Goal: Download file/media

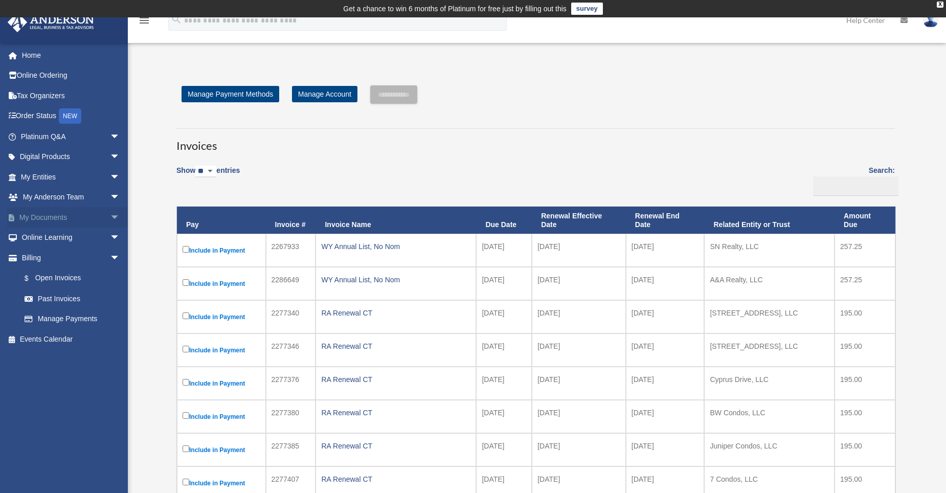
click at [110, 216] on span "arrow_drop_down" at bounding box center [120, 217] width 20 height 21
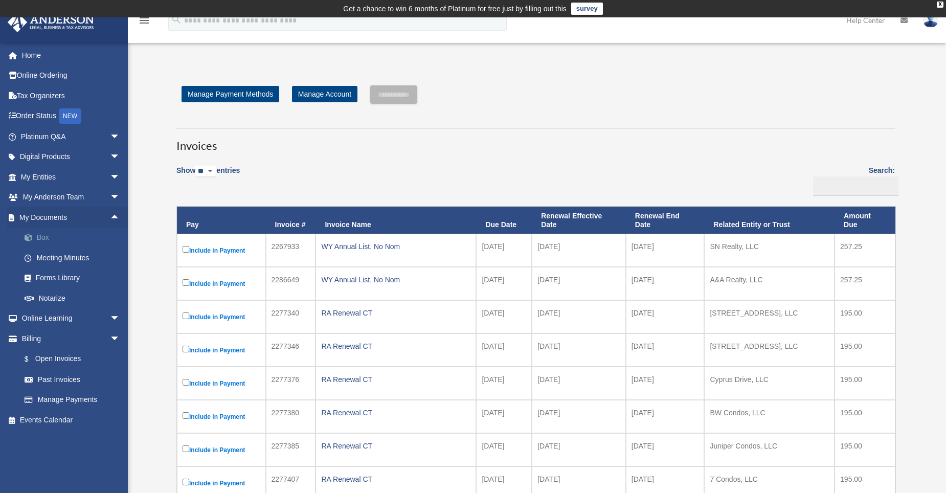
click at [47, 236] on link "Box" at bounding box center [74, 238] width 121 height 20
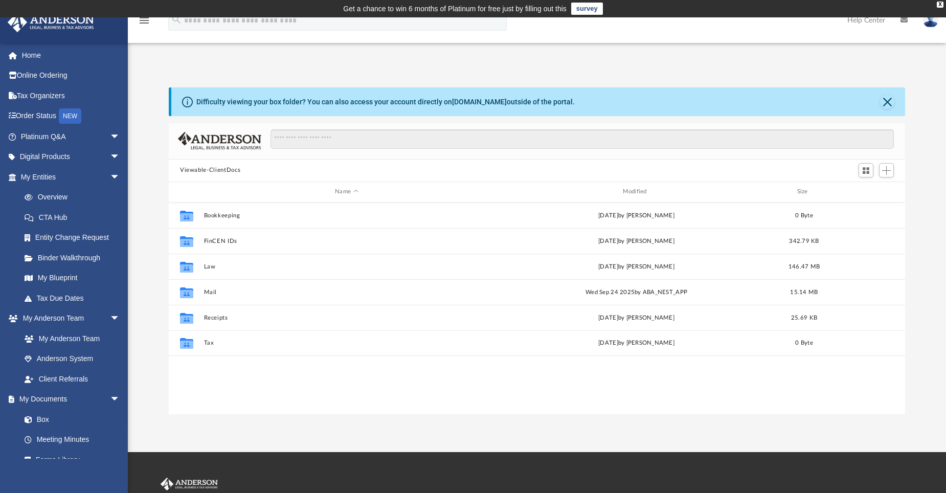
scroll to position [225, 729]
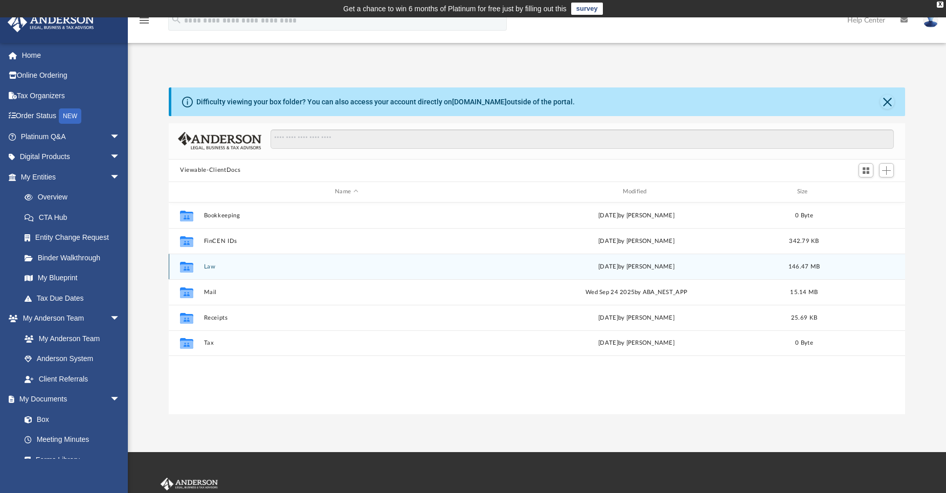
click at [208, 266] on button "Law" at bounding box center [346, 266] width 285 height 7
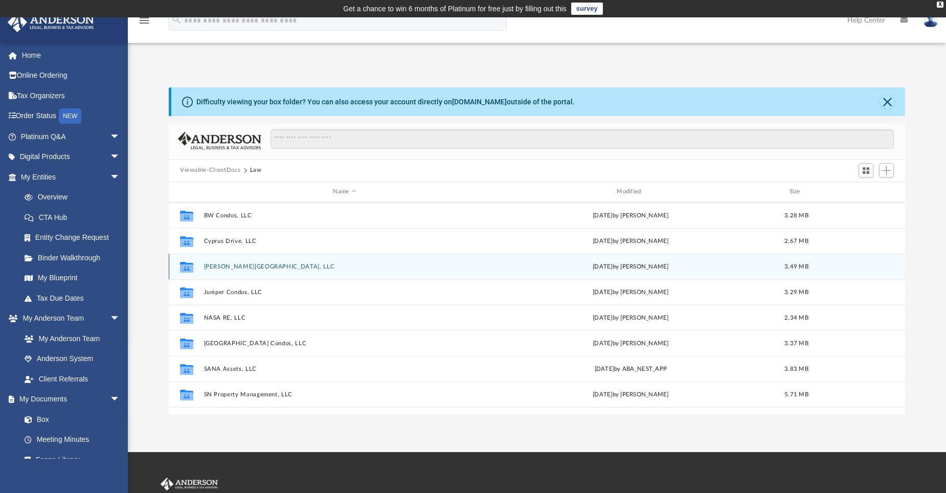
scroll to position [205, 0]
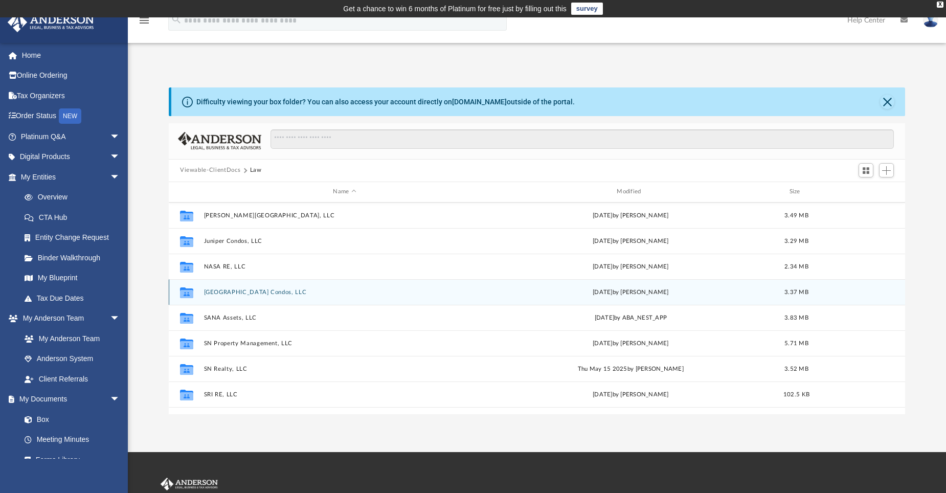
click at [249, 293] on button "[GEOGRAPHIC_DATA] Condos, LLC" at bounding box center [345, 291] width 282 height 7
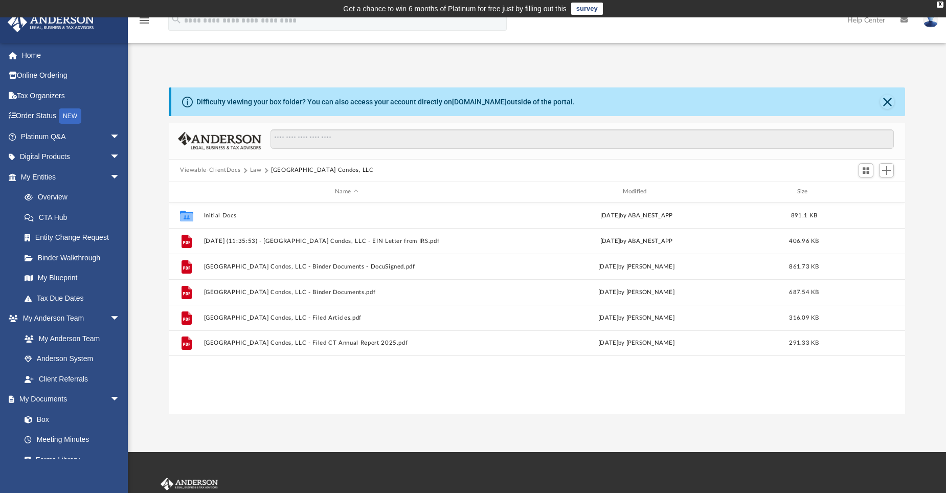
scroll to position [0, 0]
click at [252, 170] on button "Law" at bounding box center [256, 170] width 12 height 9
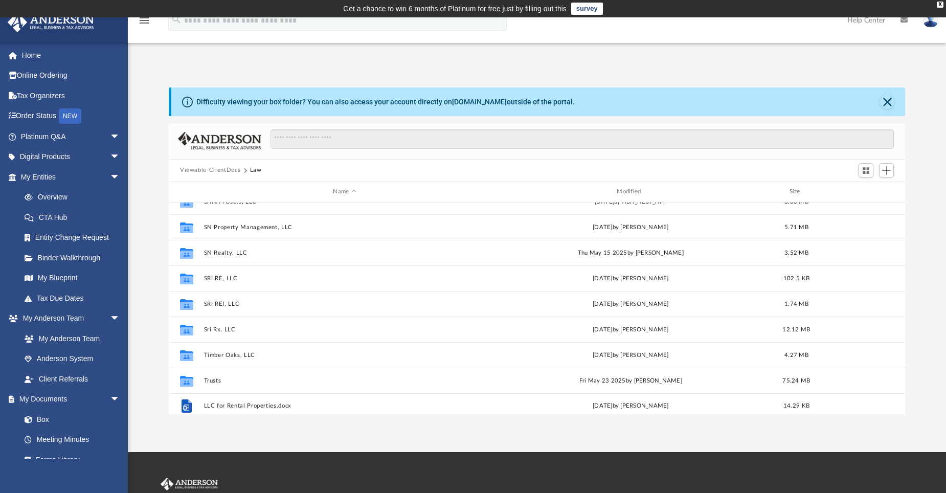
scroll to position [325, 0]
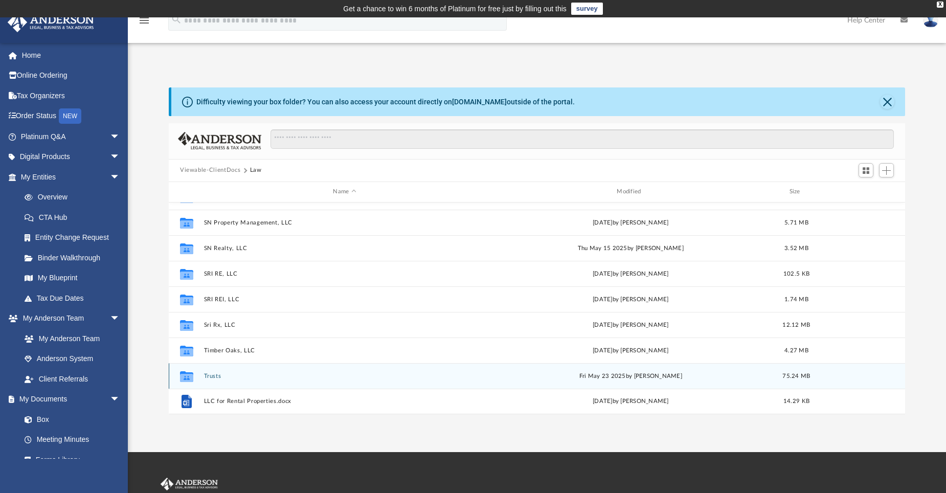
click at [216, 376] on button "Trusts" at bounding box center [345, 375] width 282 height 7
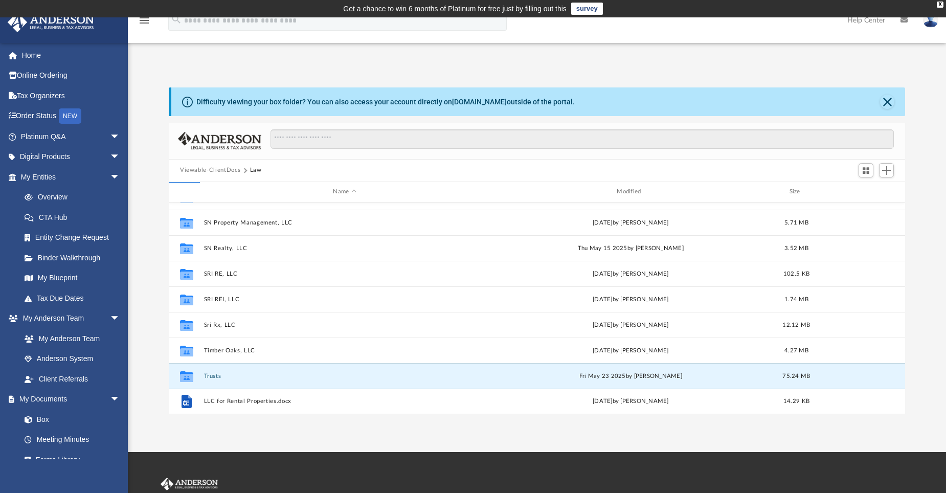
scroll to position [0, 0]
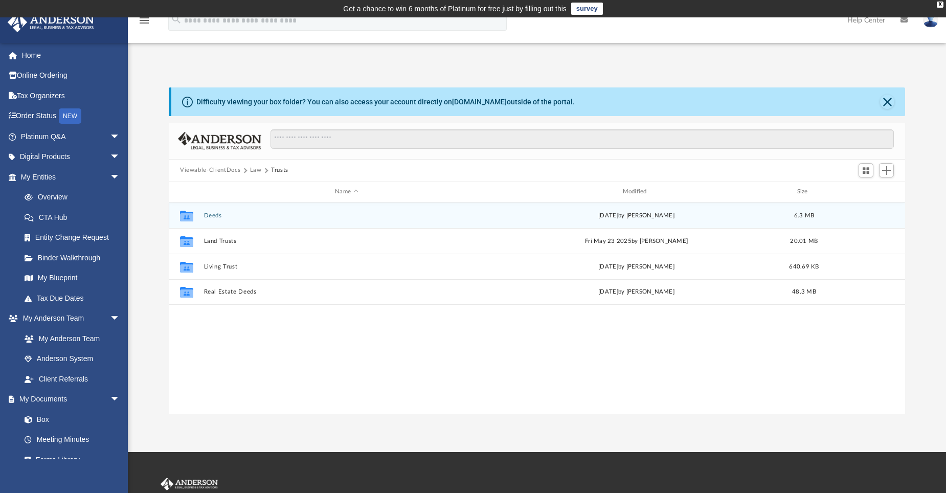
click at [217, 217] on button "Deeds" at bounding box center [346, 215] width 285 height 7
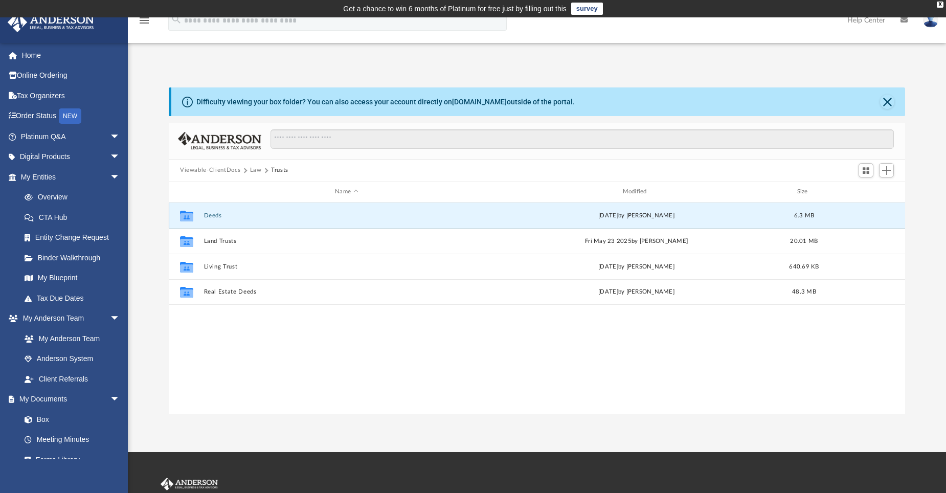
click at [217, 217] on button "Deeds" at bounding box center [346, 215] width 285 height 7
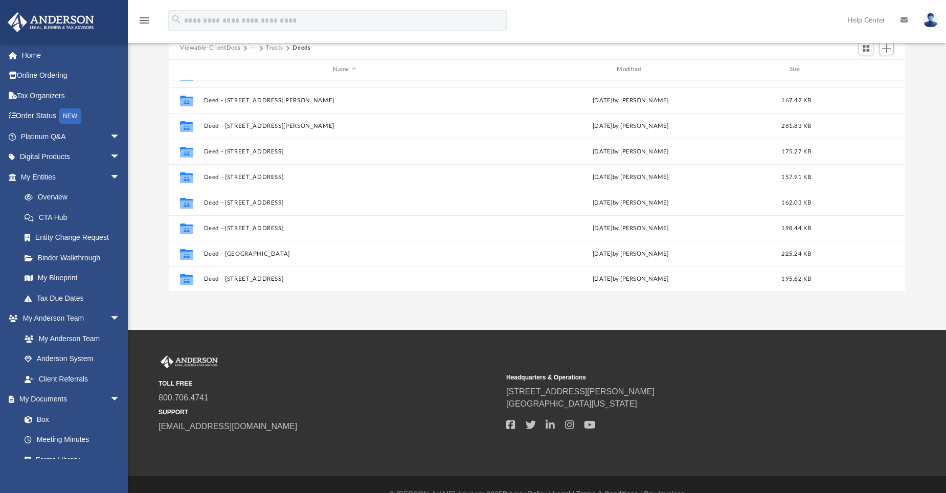
scroll to position [142, 0]
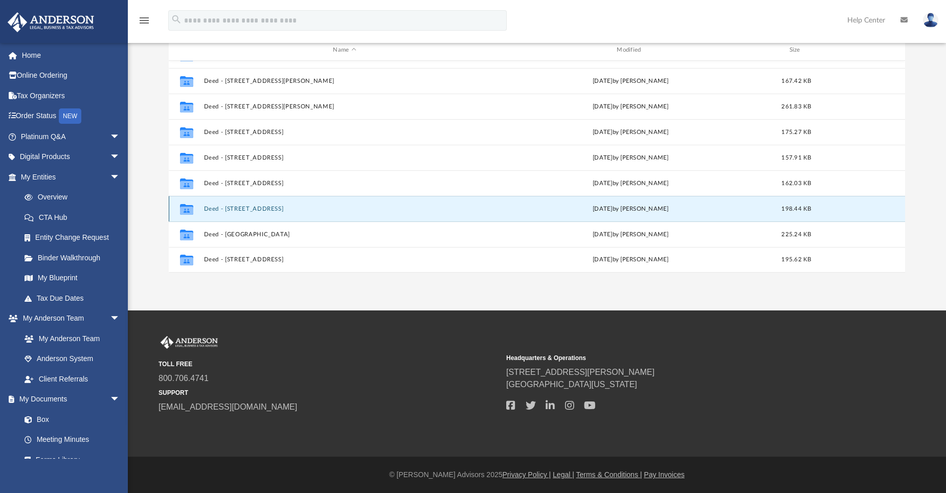
click at [277, 208] on button "Deed - [STREET_ADDRESS]" at bounding box center [345, 208] width 282 height 7
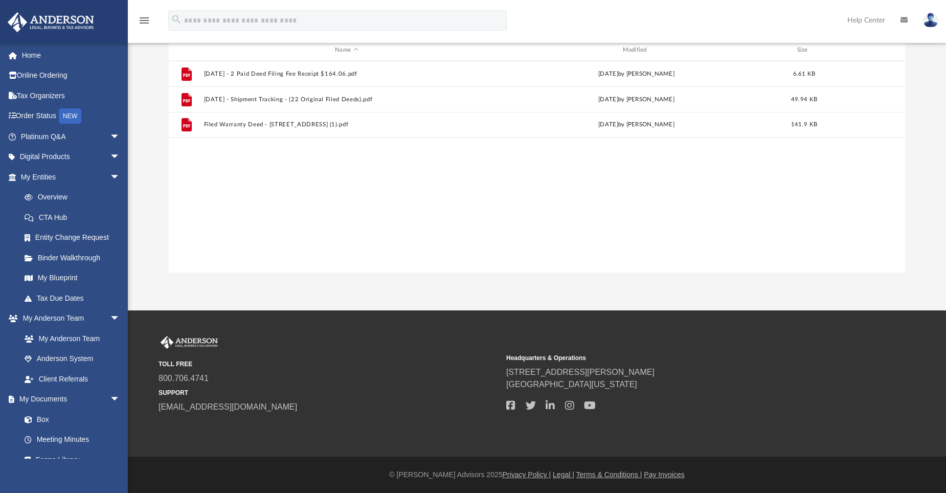
scroll to position [91, 0]
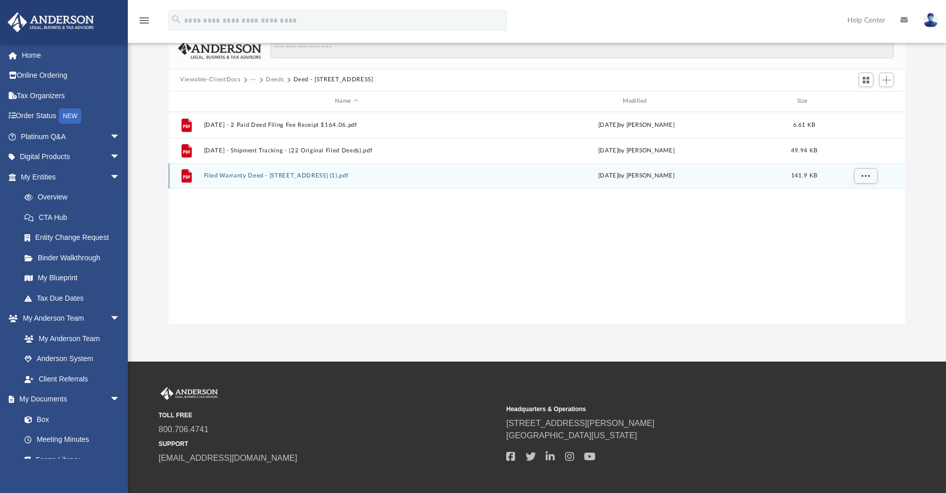
click at [274, 176] on button "Filed Warranty Deed - [STREET_ADDRESS] (1).pdf" at bounding box center [346, 175] width 285 height 7
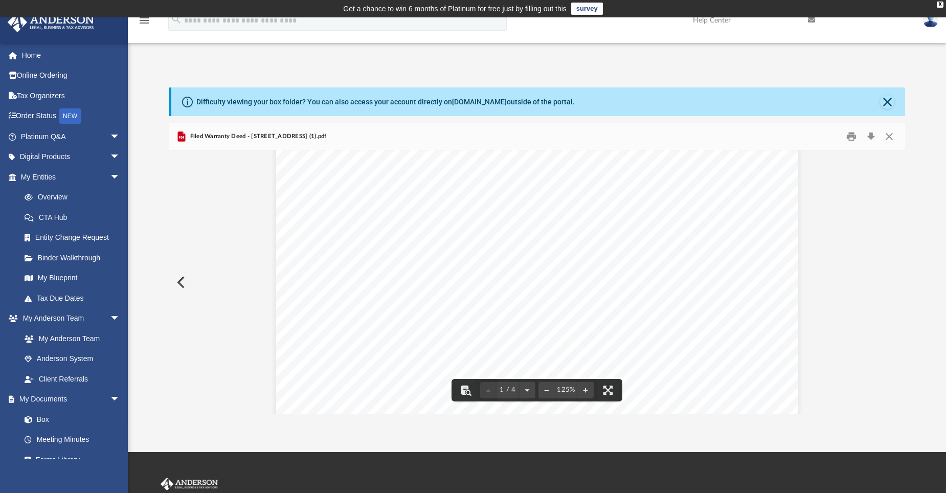
scroll to position [0, 0]
click at [868, 138] on button "Download" at bounding box center [871, 136] width 18 height 16
click at [888, 139] on button "Close" at bounding box center [889, 136] width 18 height 16
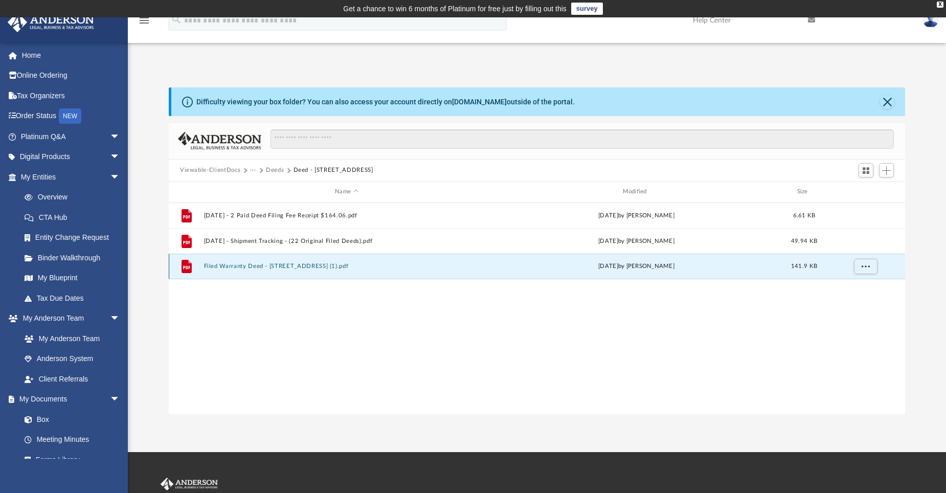
click at [330, 268] on button "Filed Warranty Deed - [STREET_ADDRESS] (1).pdf" at bounding box center [346, 266] width 285 height 7
